Goal: Navigation & Orientation: Find specific page/section

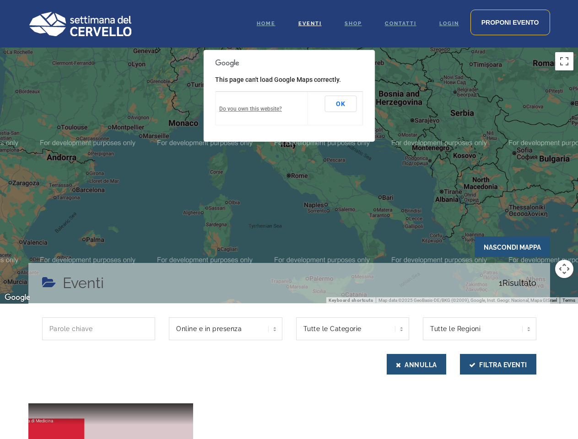
click at [289, 220] on div at bounding box center [289, 176] width 578 height 256
click at [289, 176] on div at bounding box center [289, 176] width 578 height 256
click at [564, 61] on button "Toggle fullscreen view" at bounding box center [564, 61] width 18 height 18
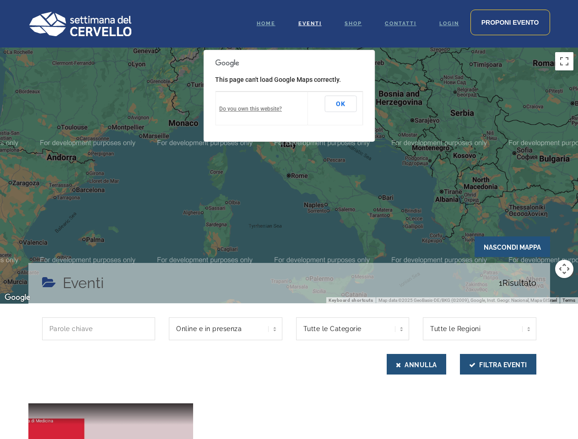
click at [564, 269] on div at bounding box center [289, 176] width 578 height 256
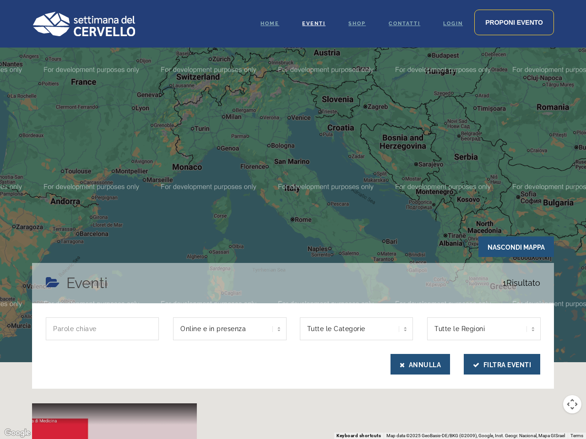
click at [340, 104] on div at bounding box center [293, 219] width 586 height 439
